Goal: Task Accomplishment & Management: Complete application form

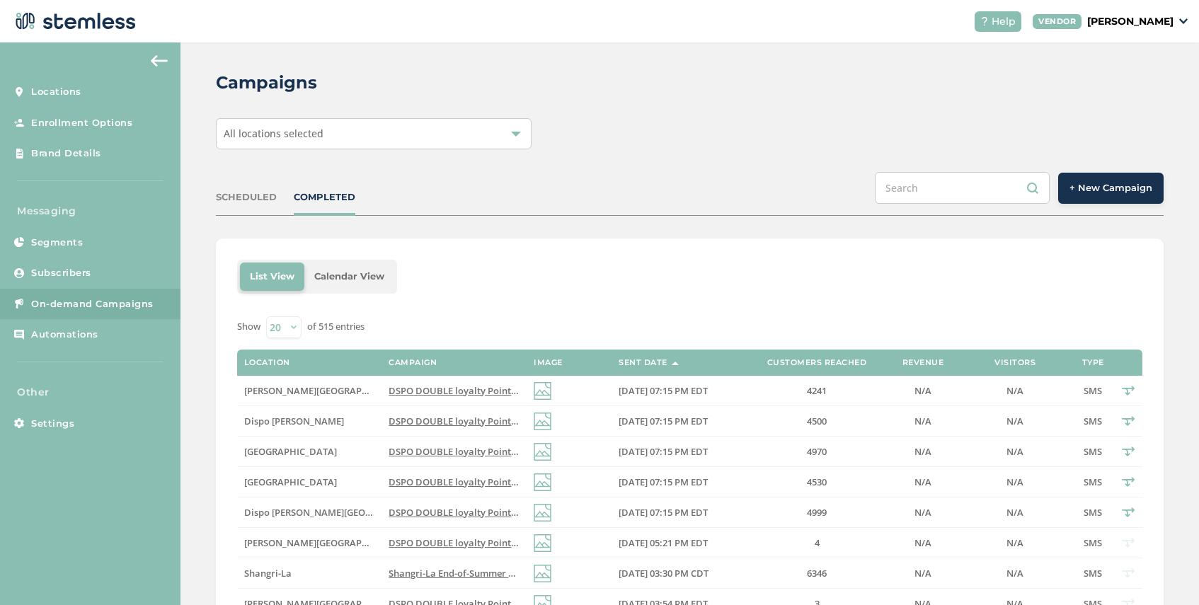
scroll to position [4, 0]
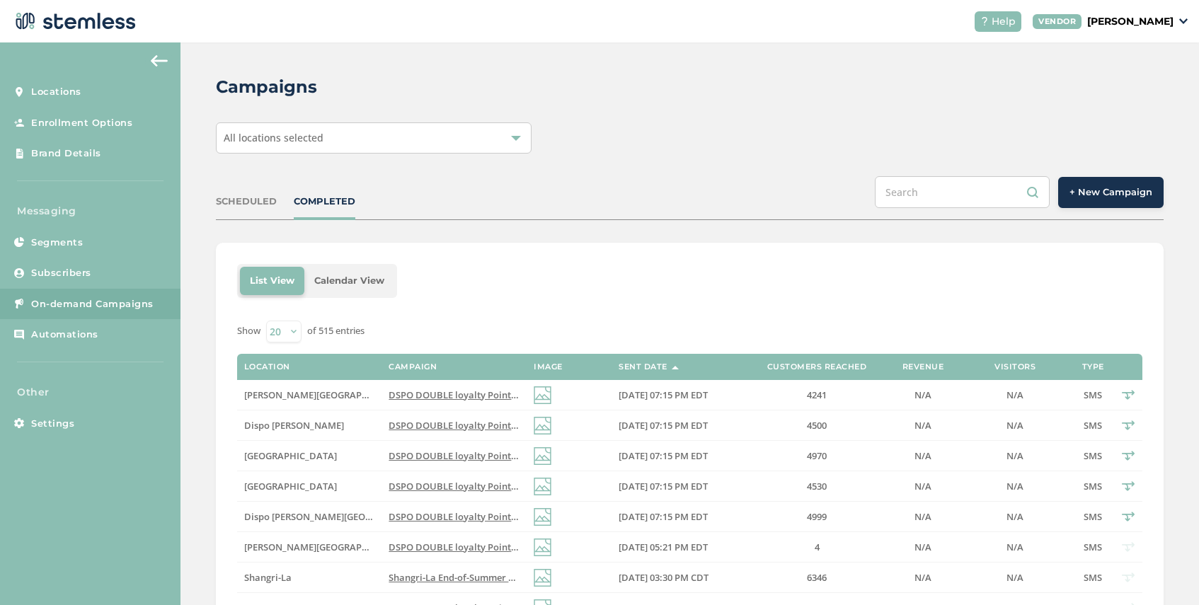
click at [1112, 190] on span "+ New Campaign" at bounding box center [1110, 192] width 83 height 14
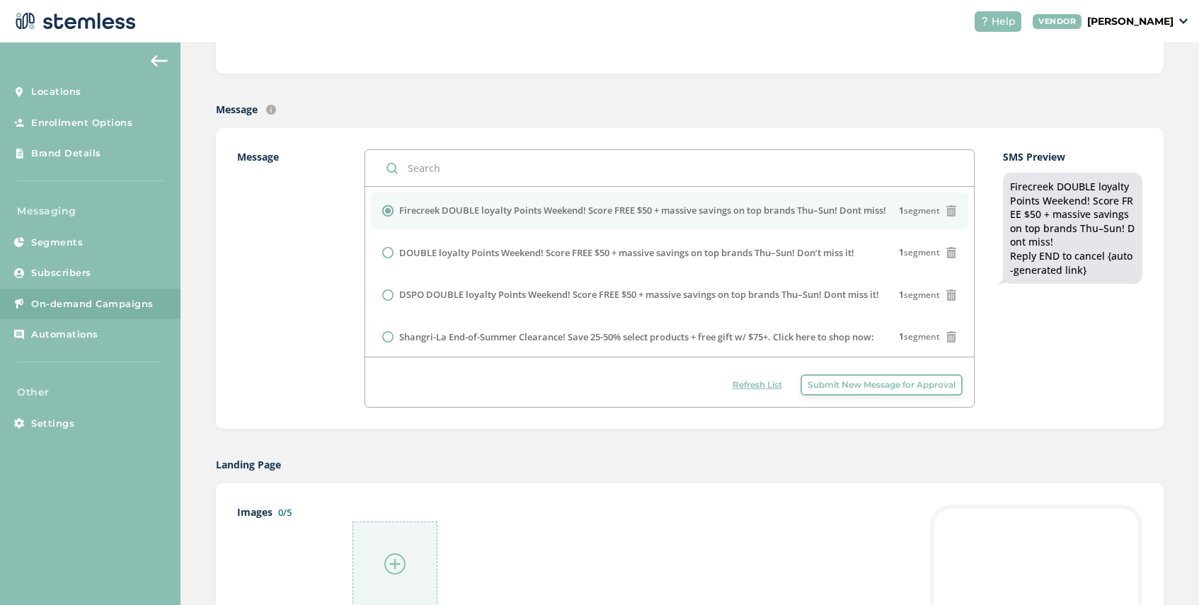
scroll to position [395, 0]
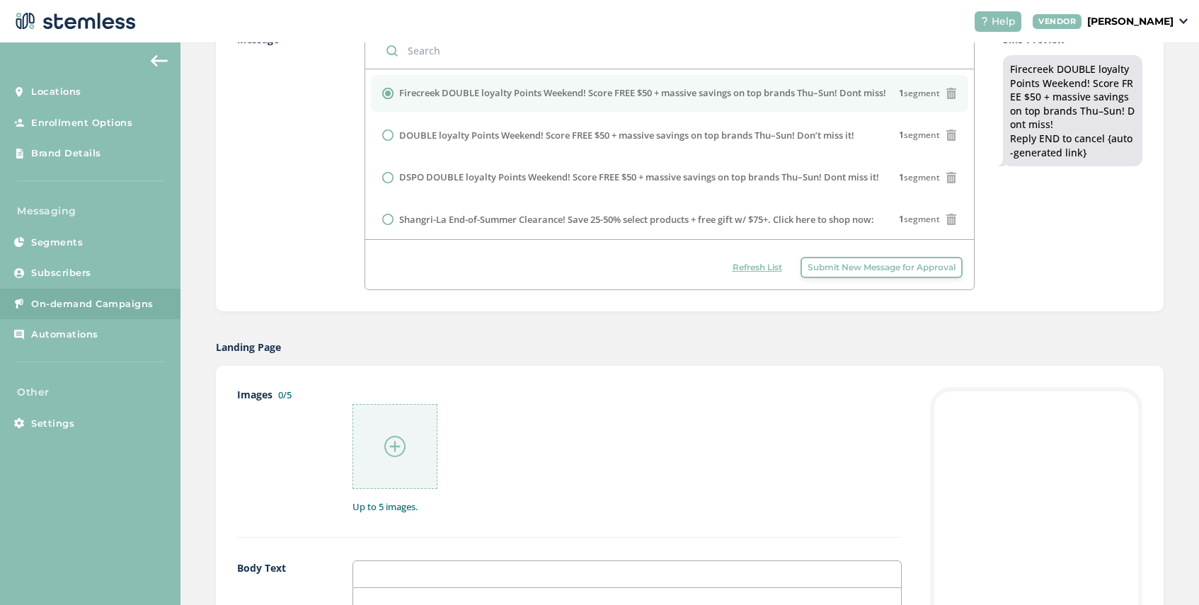
click at [910, 270] on span "Submit New Message for Approval" at bounding box center [881, 267] width 148 height 13
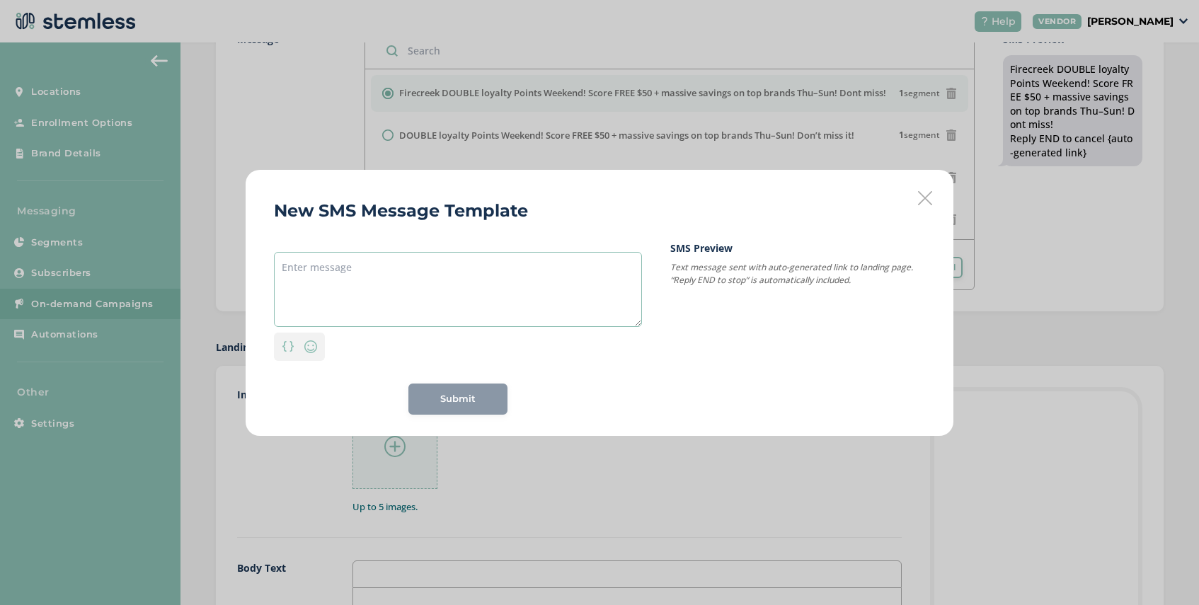
click at [347, 265] on textarea at bounding box center [458, 289] width 368 height 75
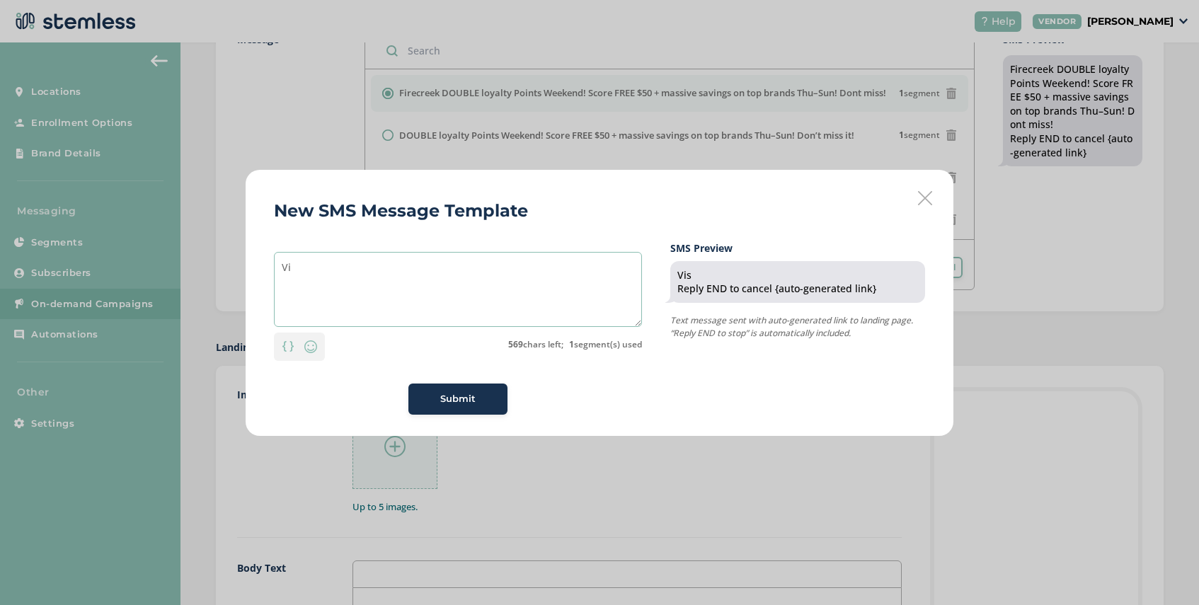
type textarea "V"
type textarea "All new daily deals on deli"
click at [304, 349] on img at bounding box center [310, 346] width 17 height 17
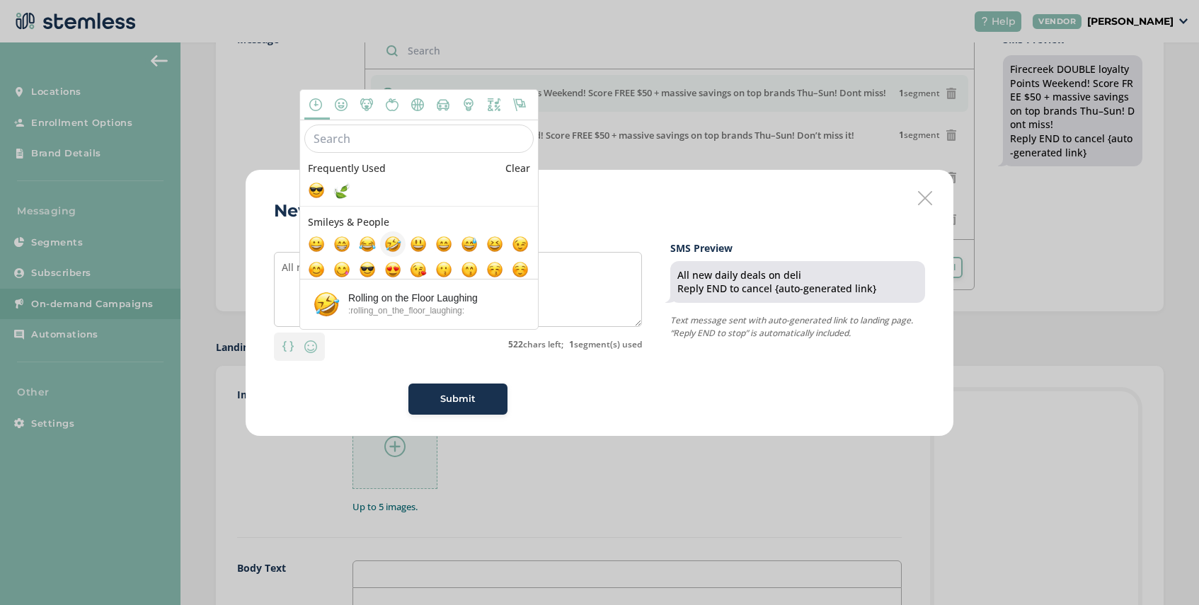
scroll to position [28, 0]
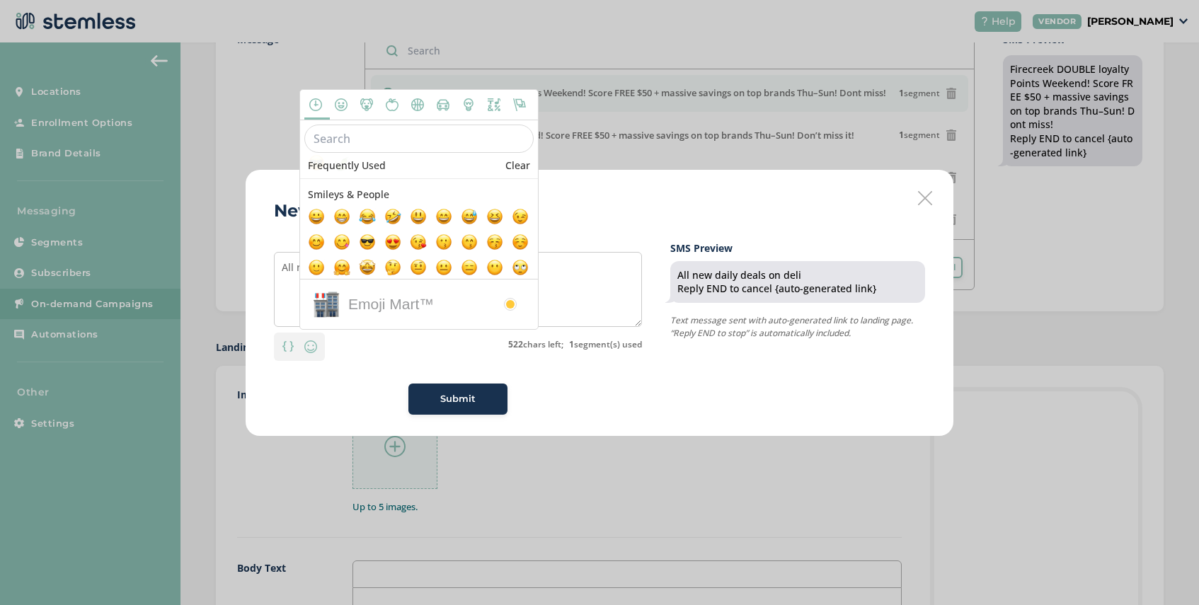
click at [367, 143] on input "text" at bounding box center [418, 139] width 229 height 28
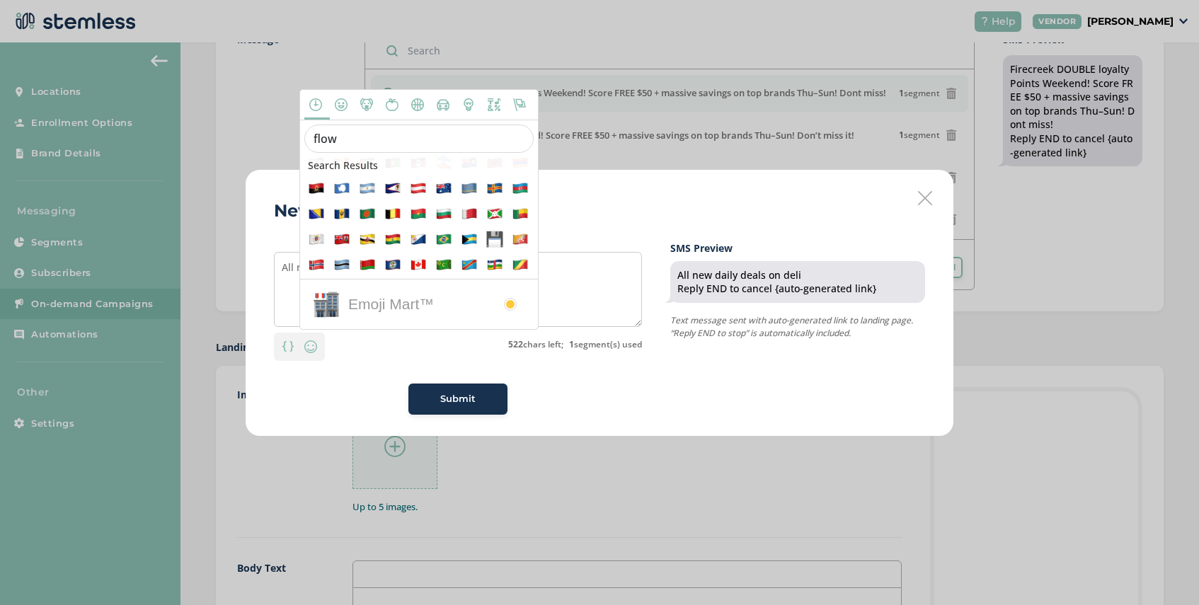
scroll to position [0, 0]
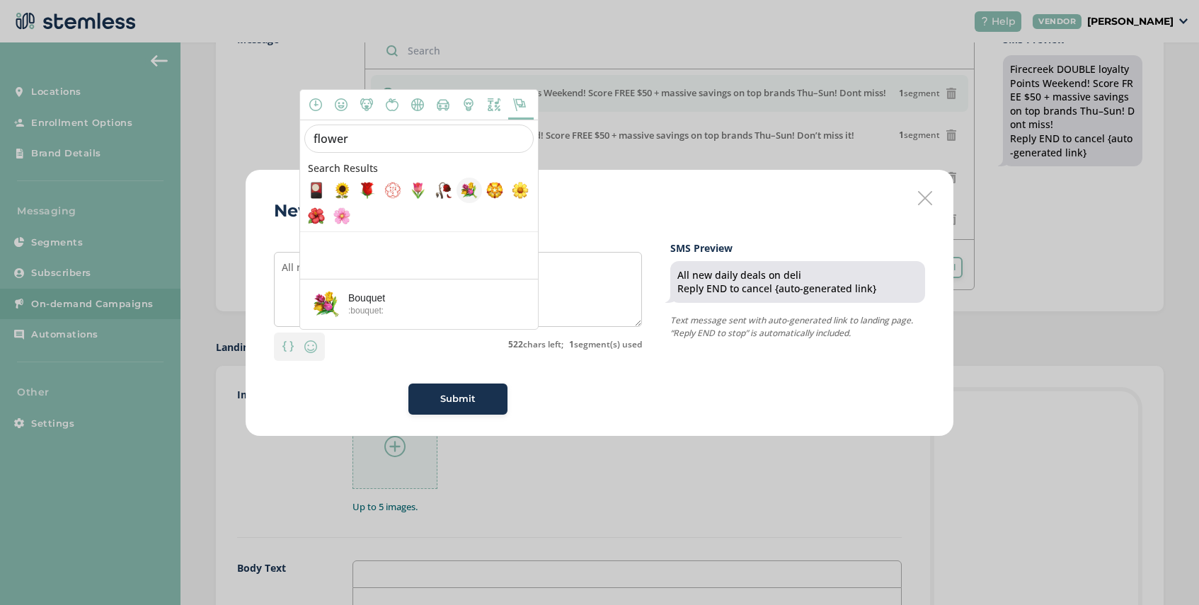
type input "flower"
click at [468, 188] on span at bounding box center [469, 190] width 17 height 17
click at [566, 292] on textarea "All new daily deals on deli 💐" at bounding box center [458, 289] width 368 height 75
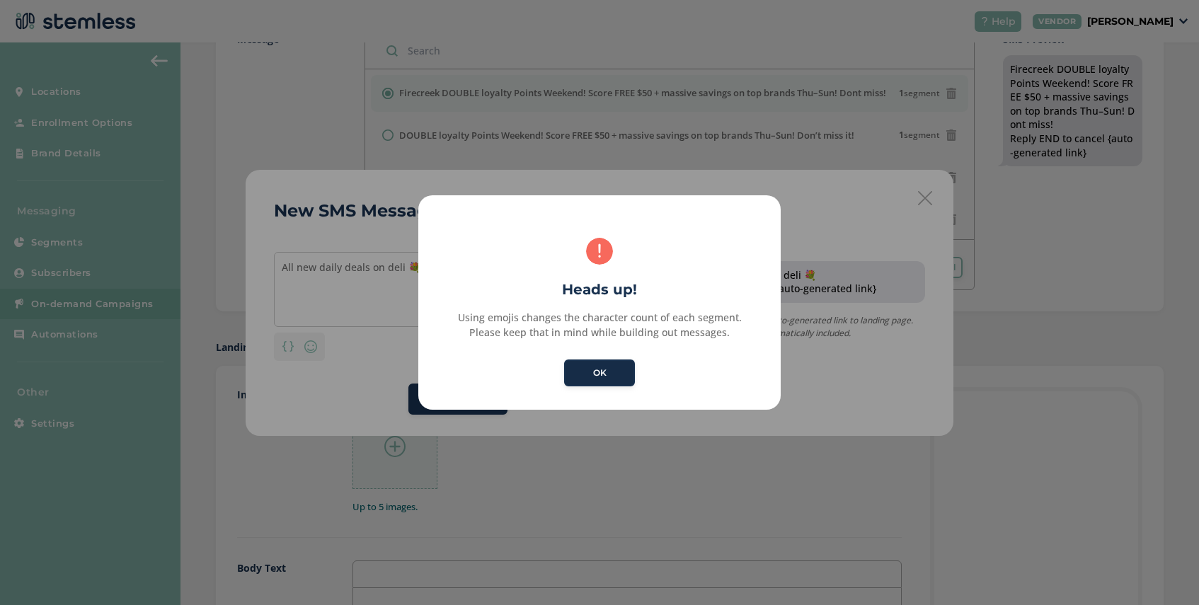
click at [609, 373] on button "OK" at bounding box center [599, 372] width 71 height 27
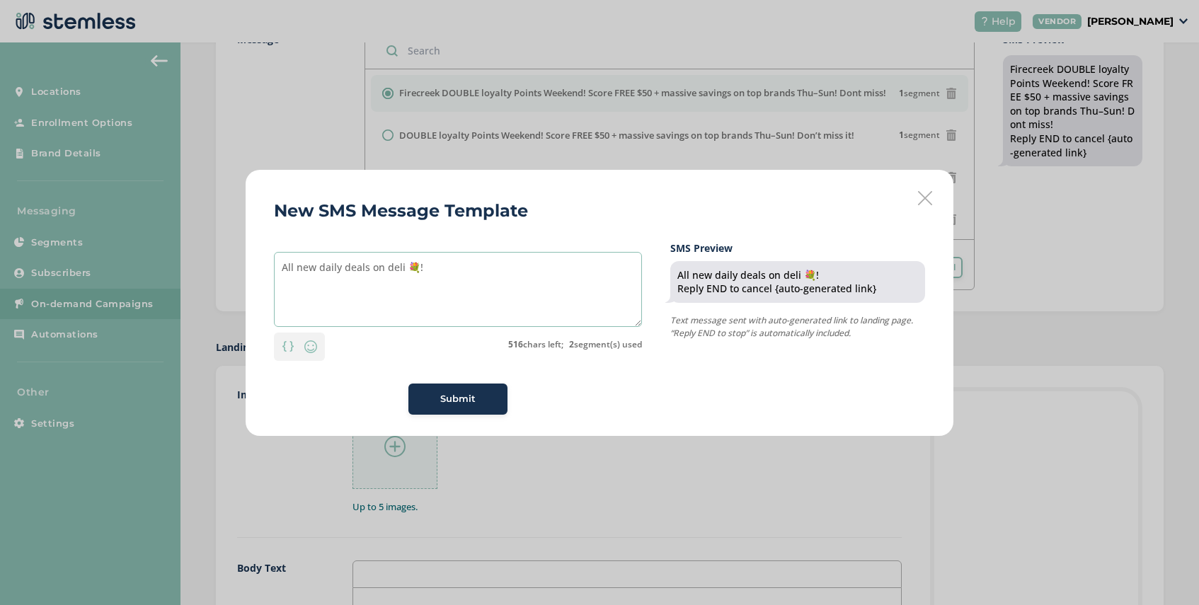
click at [369, 271] on textarea "All new daily deals on deli 💐!" at bounding box center [458, 289] width 368 height 75
click at [450, 268] on textarea "All new daily deals menu on deli 💐!" at bounding box center [458, 289] width 368 height 75
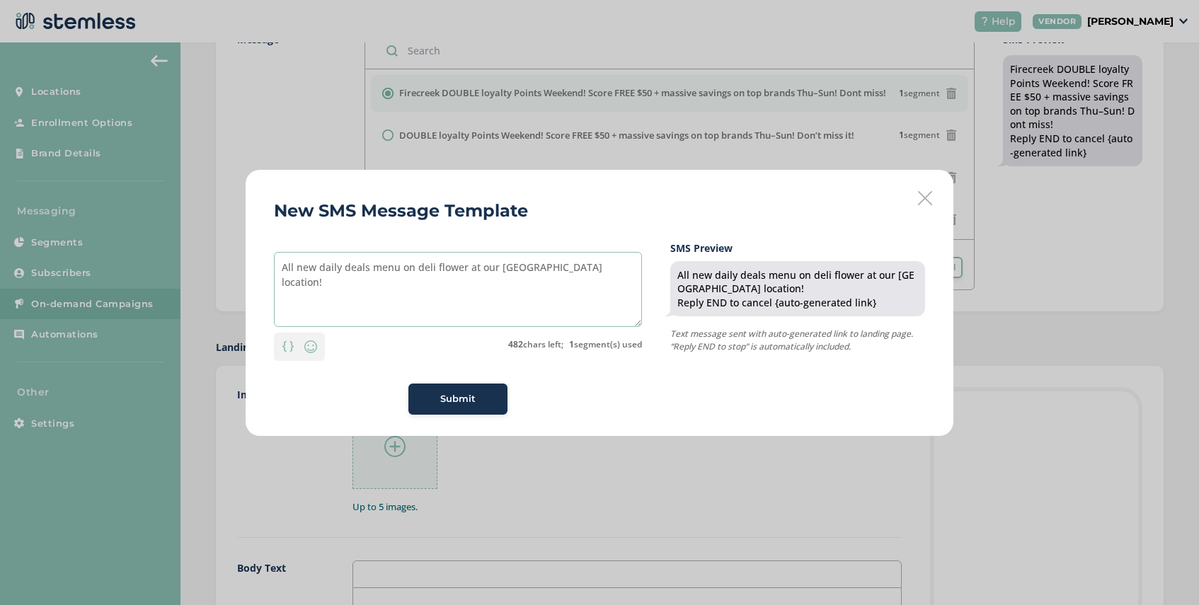
drag, startPoint x: 464, startPoint y: 269, endPoint x: 434, endPoint y: 267, distance: 29.8
click at [434, 267] on textarea "All new daily deals menu on deli flower at our [GEOGRAPHIC_DATA] location!" at bounding box center [458, 289] width 368 height 75
click at [600, 268] on textarea "All new daily deals menu on deli orders at our [GEOGRAPHIC_DATA] location!" at bounding box center [458, 289] width 368 height 75
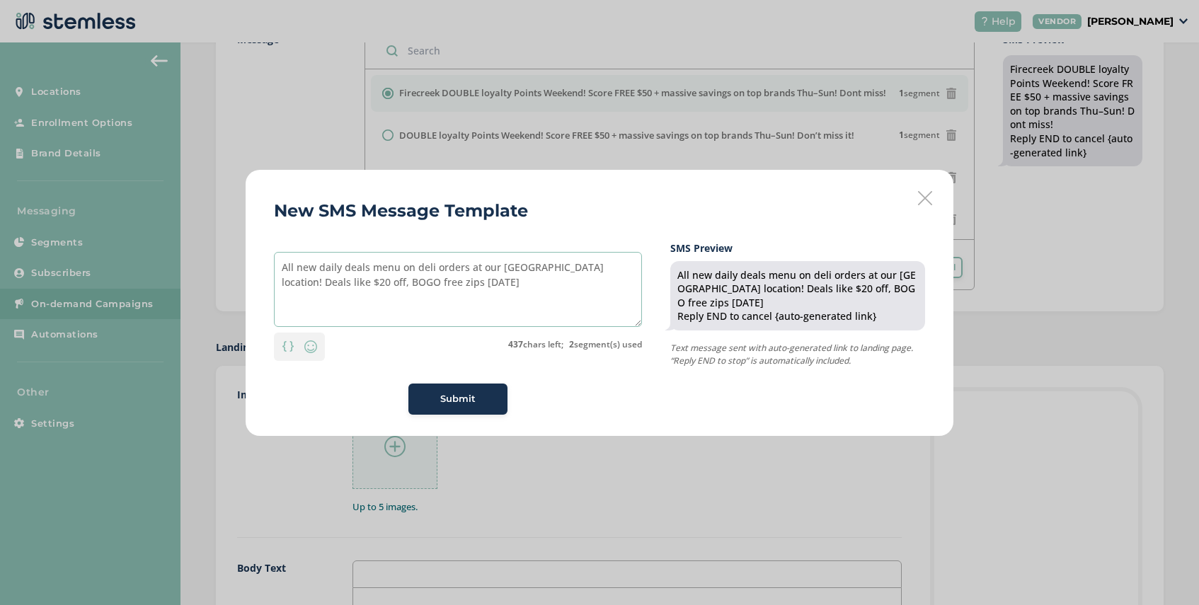
click at [332, 286] on textarea "All new daily deals menu on deli orders at our [GEOGRAPHIC_DATA] location! Deal…" at bounding box center [458, 289] width 368 height 75
click at [480, 282] on textarea "All new daily deals menu on deli orders at our [GEOGRAPHIC_DATA] location! Deal…" at bounding box center [458, 289] width 368 height 75
click at [1009, 447] on div "New SMS Message Template All new daily deals menu on deli orders at our [GEOGRA…" at bounding box center [599, 302] width 1199 height 605
click at [474, 289] on textarea "All new daily deals menu on deli orders at our [GEOGRAPHIC_DATA] location! Deal…" at bounding box center [458, 289] width 368 height 75
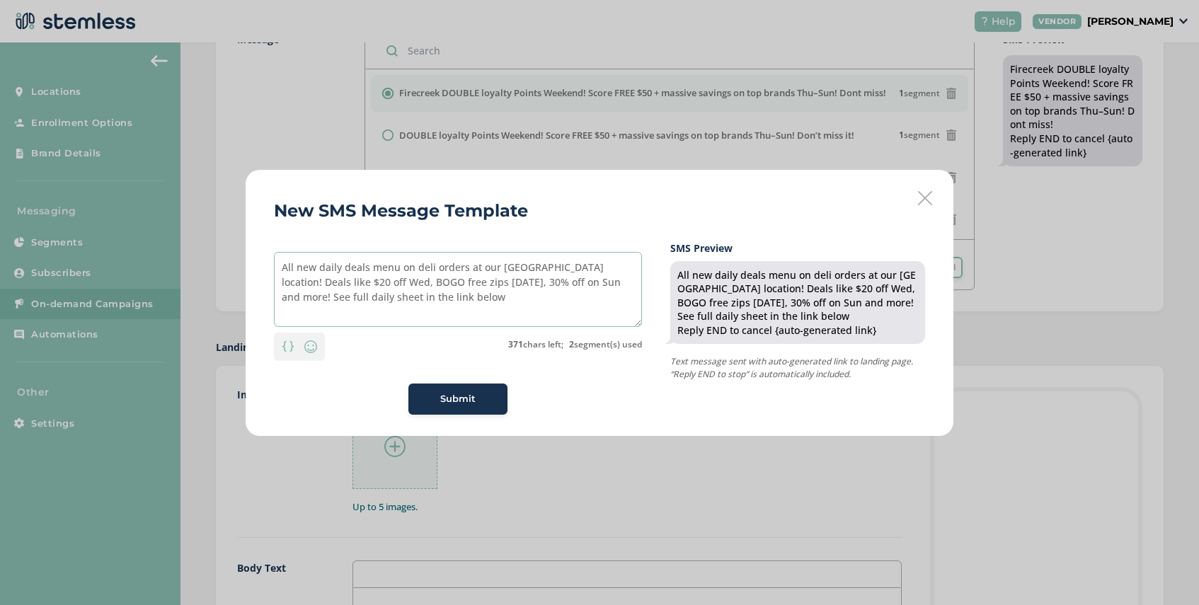
type textarea "All new daily deals menu on deli orders at our [GEOGRAPHIC_DATA] location! Deal…"
drag, startPoint x: 415, startPoint y: 295, endPoint x: 276, endPoint y: 266, distance: 141.7
click at [276, 266] on textarea "All new daily deals menu on deli orders at our [GEOGRAPHIC_DATA] location! Deal…" at bounding box center [458, 289] width 368 height 75
click at [432, 306] on textarea "All new daily deals menu on deli orders at our [GEOGRAPHIC_DATA] location! Deal…" at bounding box center [458, 289] width 368 height 75
click at [445, 394] on span "Submit" at bounding box center [457, 399] width 35 height 14
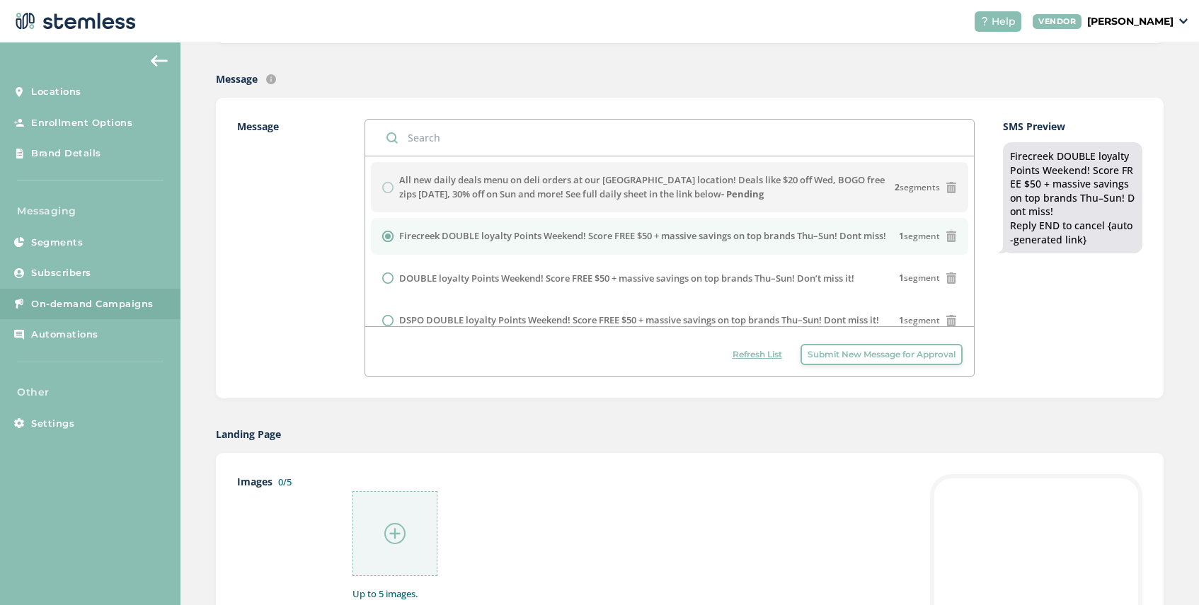
scroll to position [299, 0]
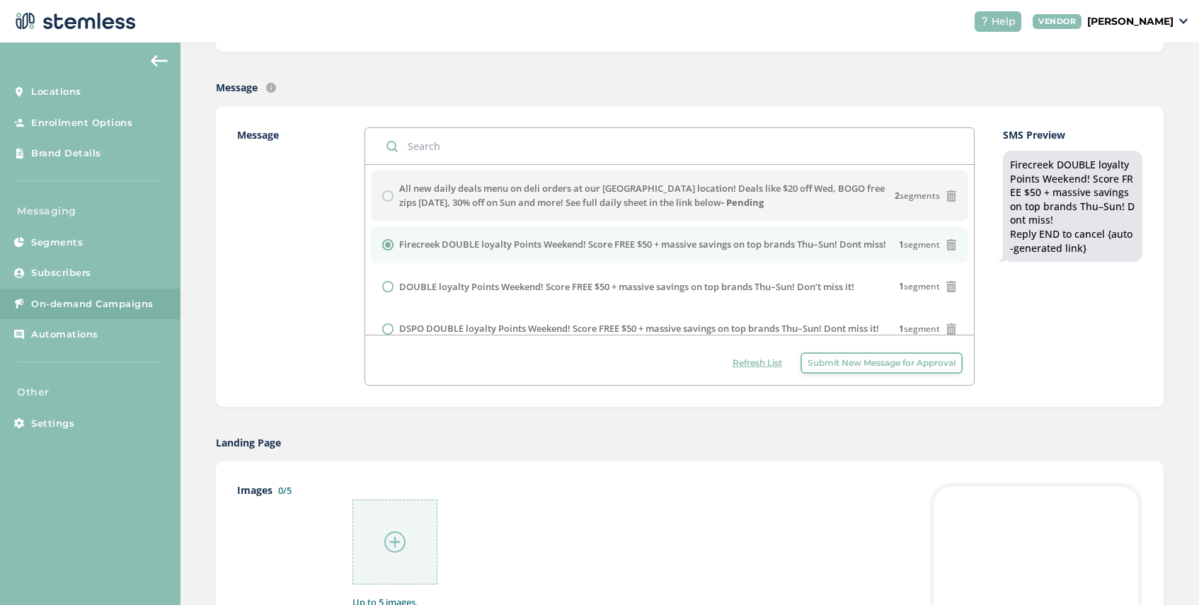
click at [836, 364] on span "Submit New Message for Approval" at bounding box center [881, 363] width 148 height 13
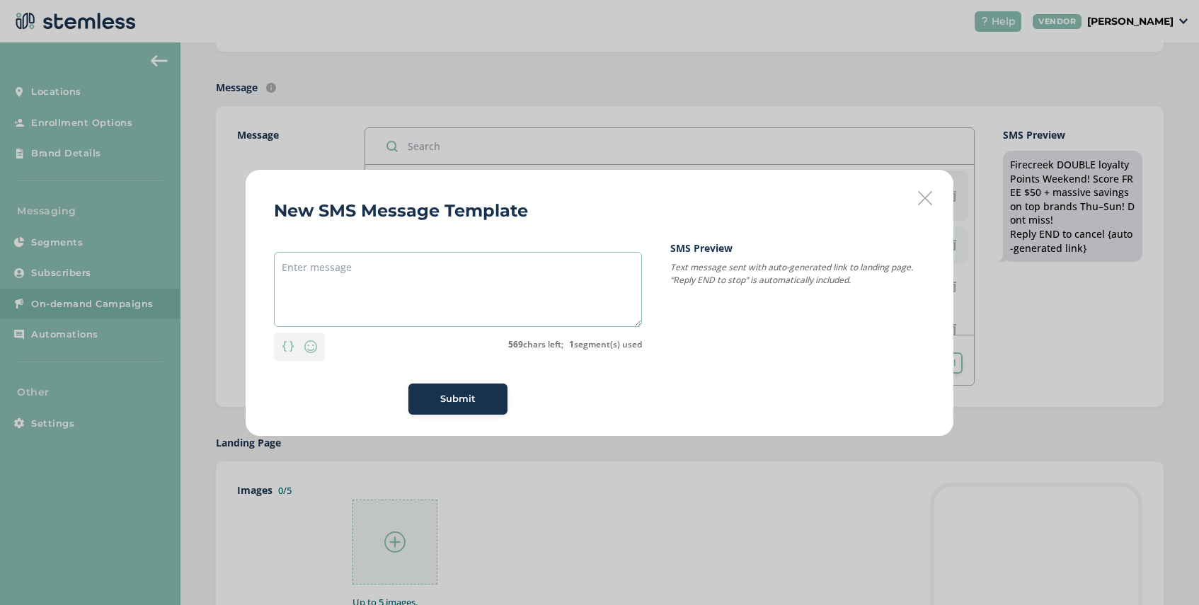
click at [354, 260] on textarea at bounding box center [458, 289] width 368 height 75
paste textarea "MF Cannbogo = twice the treats! Buy 1, get 1 FREE. Ends 9/22. Use code: BOGOSEP"
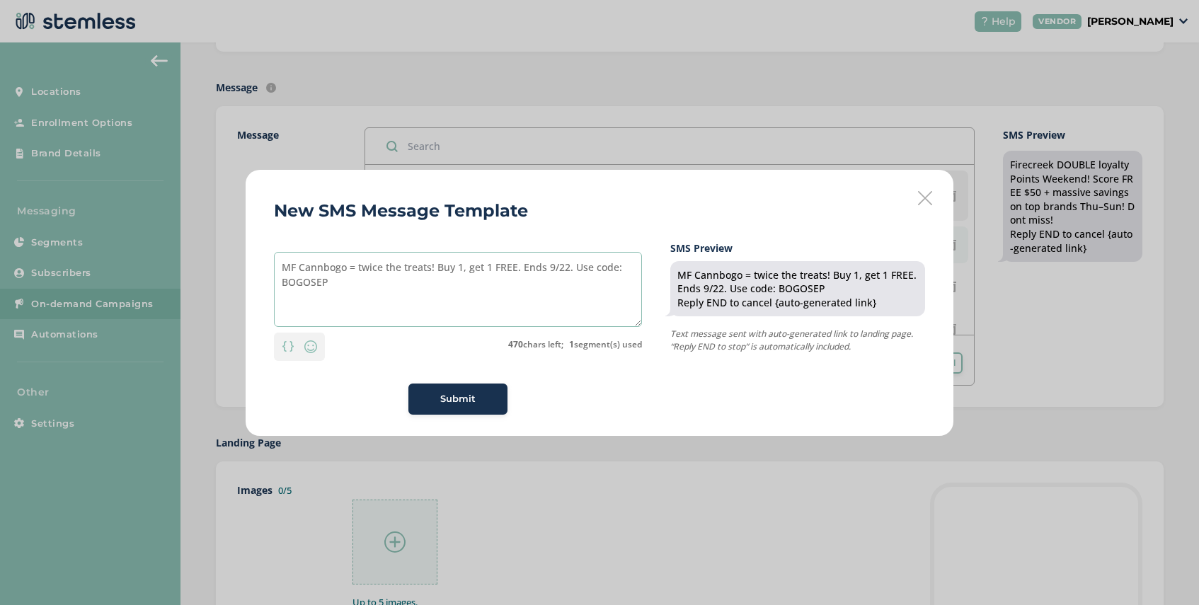
drag, startPoint x: 321, startPoint y: 269, endPoint x: 301, endPoint y: 270, distance: 19.1
click at [301, 270] on textarea "MF Cannbogo = twice the treats! Buy 1, get 1 FREE. Ends 9/22. Use code: BOGOSEP" at bounding box center [458, 289] width 368 height 75
click at [320, 267] on textarea "MF SeptBogo = twice the treats! Buy 1, get 1 FREE. Ends 9/22. Use code: BOGOSEP" at bounding box center [458, 289] width 368 height 75
click at [374, 270] on textarea "MF September Bogo = twice the treats! Buy 1, get 1 FREE. Ends 9/22. Use code: B…" at bounding box center [458, 289] width 368 height 75
click at [357, 284] on textarea "MF September BOGO = twice the treats! Buy 1, get 1 FREE. Ends 9/22. Use code: B…" at bounding box center [458, 289] width 368 height 75
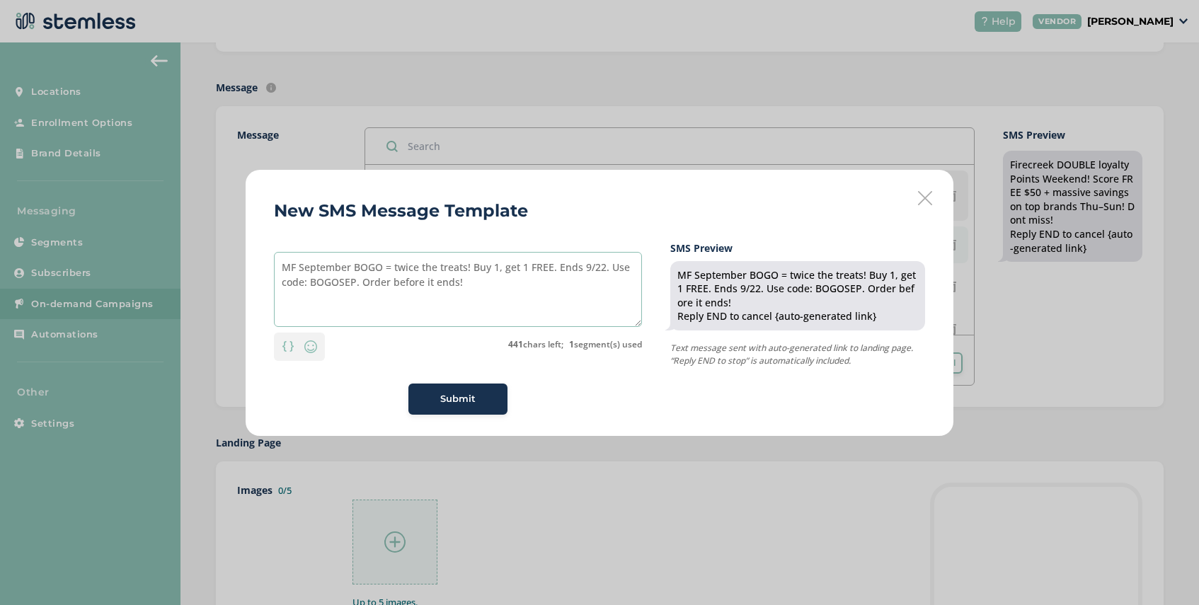
type textarea "MF September BOGO = twice the treats! Buy 1, get 1 FREE. Ends 9/22. Use code: B…"
click at [439, 396] on div "Submit" at bounding box center [458, 399] width 76 height 14
